Goal: Information Seeking & Learning: Learn about a topic

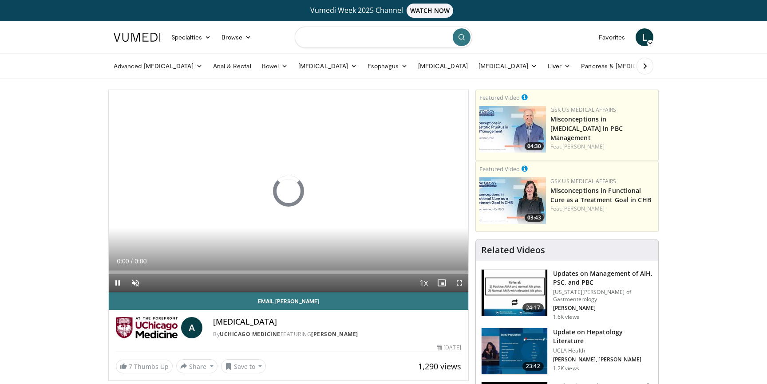
drag, startPoint x: 381, startPoint y: 33, endPoint x: 376, endPoint y: 36, distance: 6.0
click at [379, 34] on input "Search topics, interventions" at bounding box center [383, 37] width 177 height 21
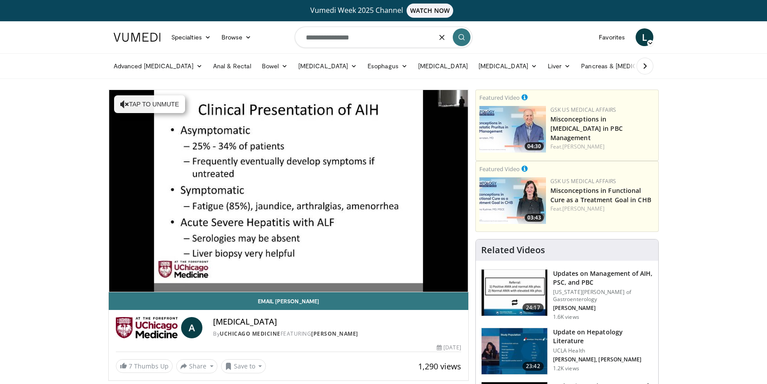
type input "**********"
